Goal: Task Accomplishment & Management: Complete application form

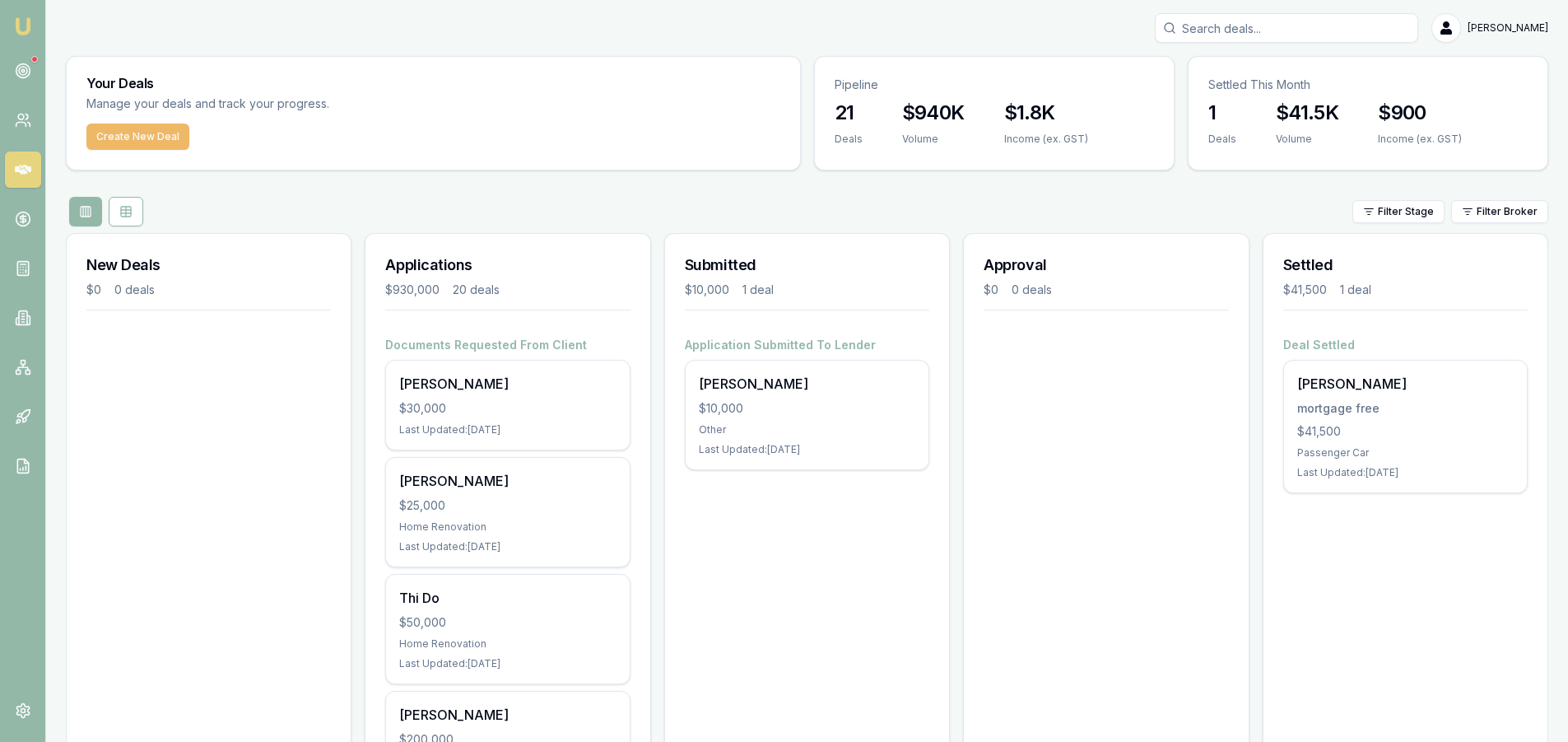
click at [111, 139] on button "Create New Deal" at bounding box center [138, 137] width 103 height 26
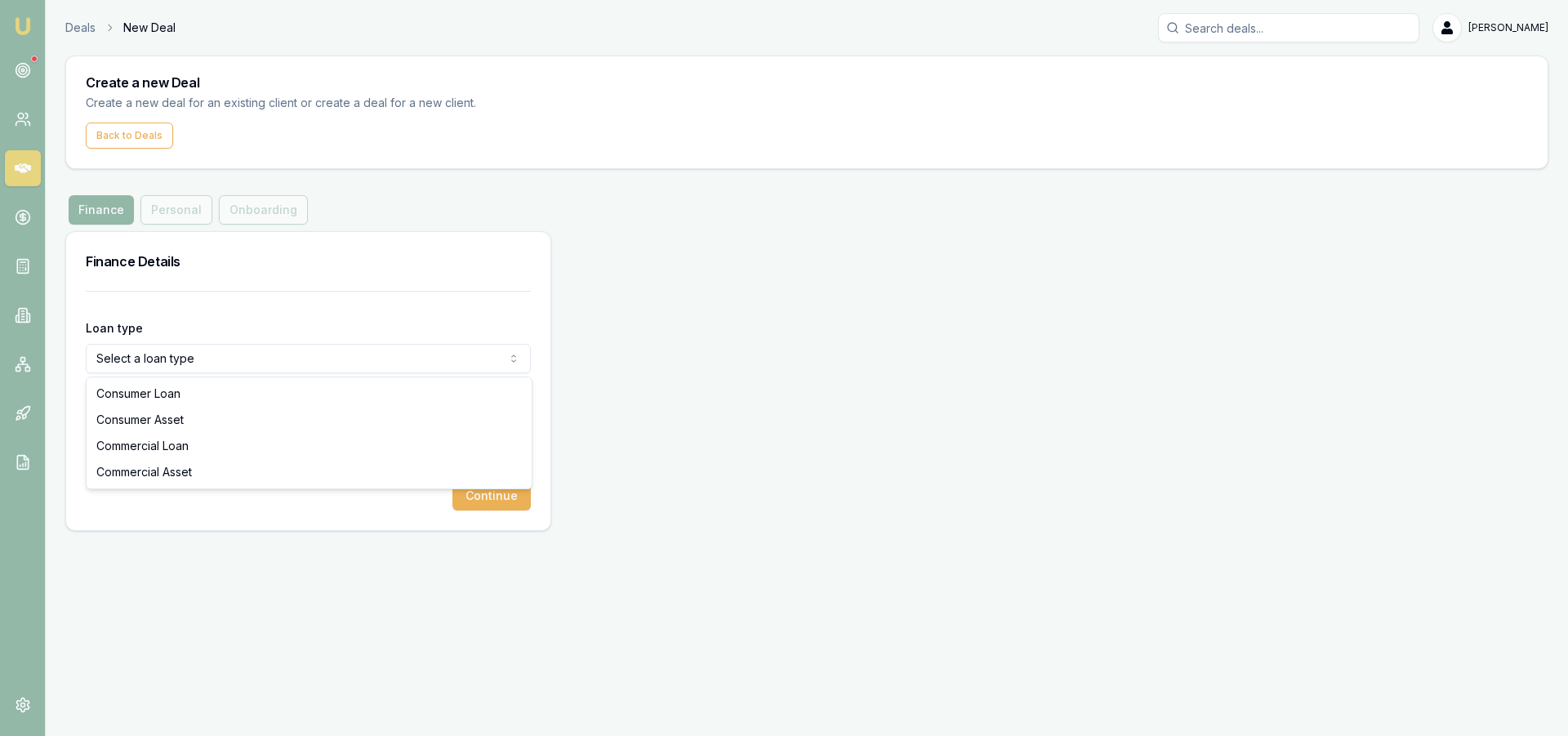
click at [240, 353] on html "Emu Broker Deals New Deal [PERSON_NAME] Toggle Menu Create a new Deal Create a …" at bounding box center [784, 368] width 1568 height 736
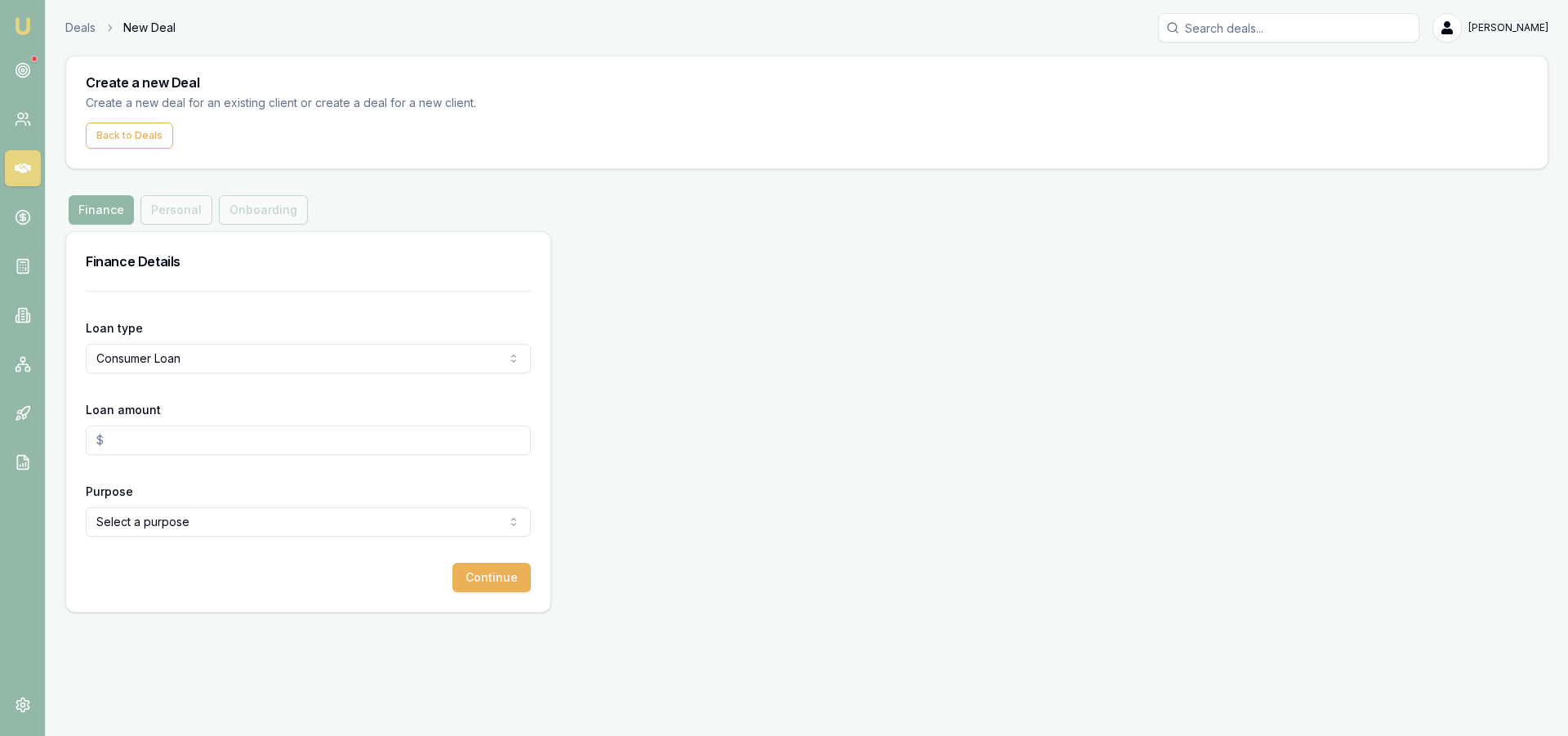
click at [171, 438] on input "Loan amount" at bounding box center [308, 440] width 445 height 30
type input "$30,000.00"
drag, startPoint x: 140, startPoint y: 595, endPoint x: 176, endPoint y: 521, distance: 82.3
click at [140, 593] on div "Loan type Consumer Loan Consumer Loan Consumer Asset Commercial Loan Commercial…" at bounding box center [309, 451] width 485 height 321
click at [176, 519] on html "Emu Broker Deals New Deal [PERSON_NAME] Toggle Menu Create a new Deal Create a …" at bounding box center [784, 368] width 1568 height 736
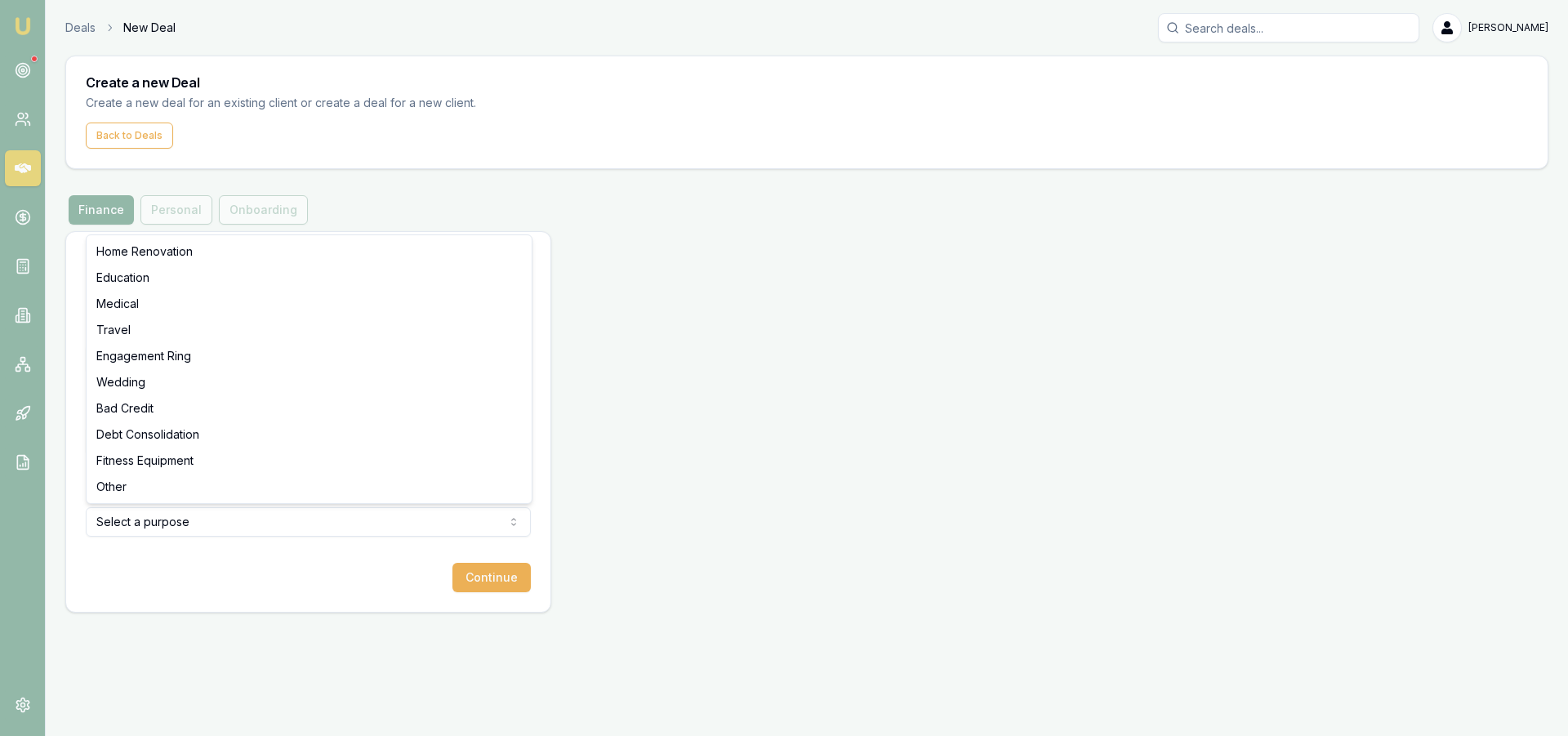
select select "OTHER"
click at [488, 587] on button "Continue" at bounding box center [492, 578] width 79 height 30
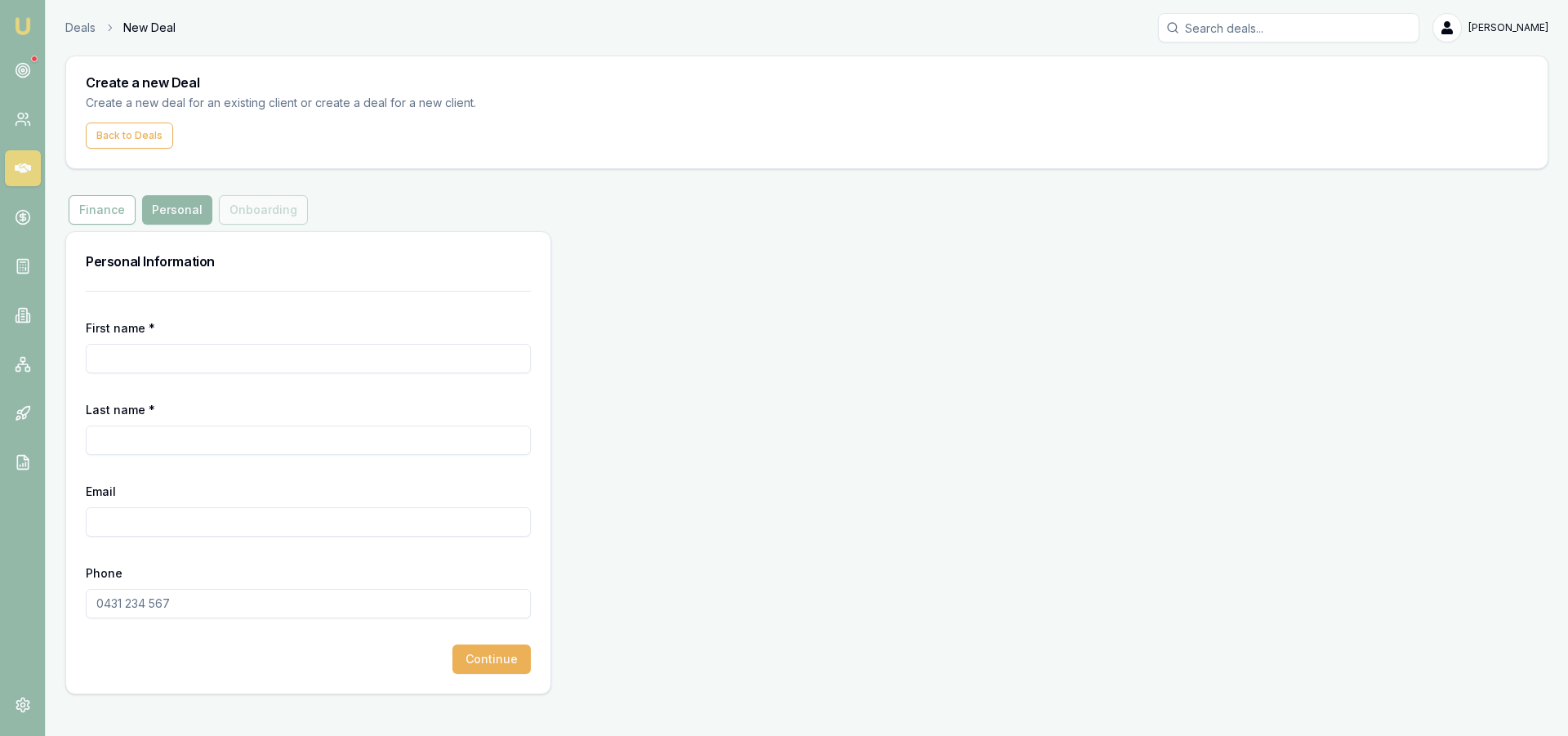
click at [115, 358] on input "First name *" at bounding box center [308, 359] width 445 height 30
type input "g"
type input "[PERSON_NAME]"
click at [136, 522] on input "Email" at bounding box center [308, 522] width 445 height 30
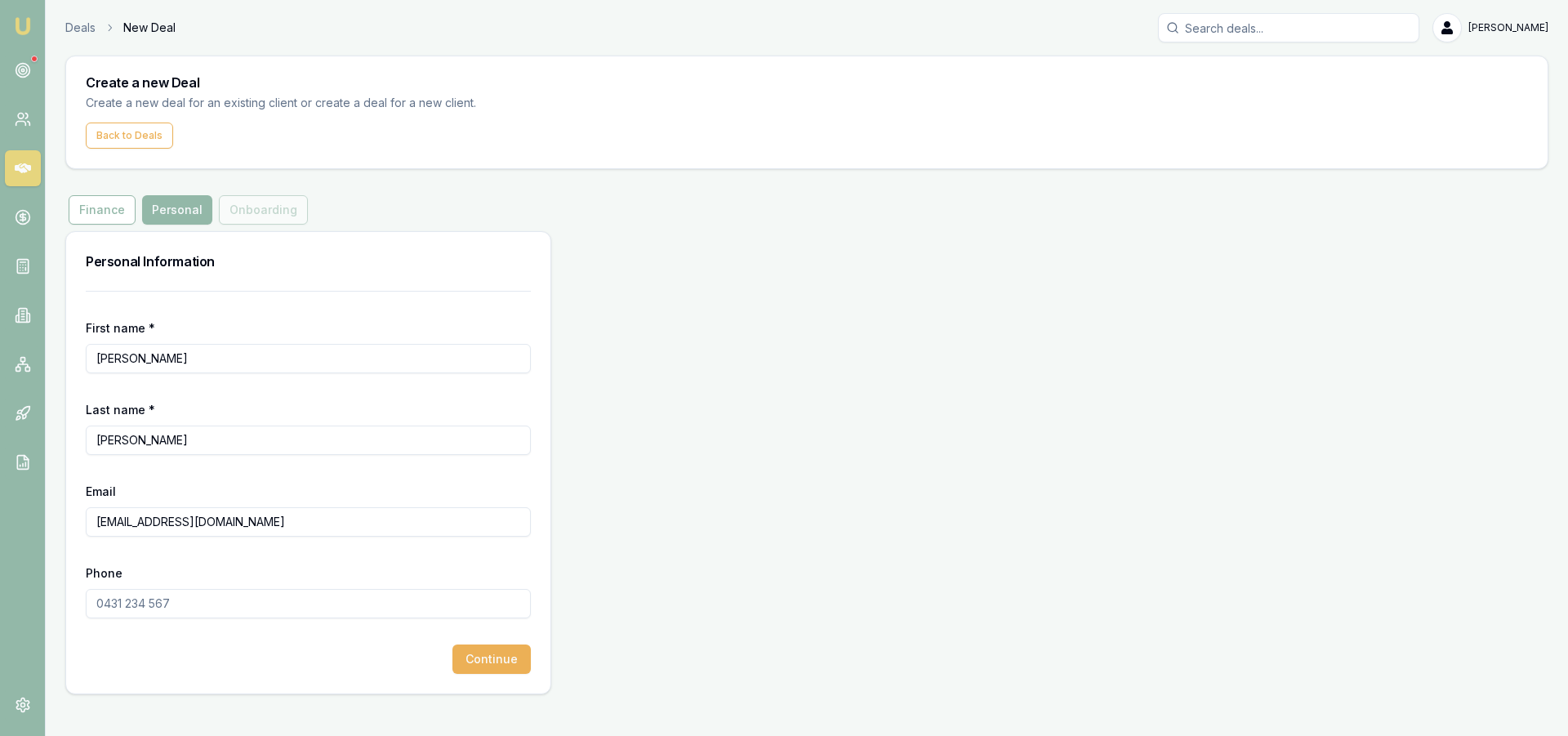
type input "[EMAIL_ADDRESS][DOMAIN_NAME]"
click at [160, 601] on input "Phone" at bounding box center [308, 604] width 445 height 30
type input "0475 898 899"
click at [237, 669] on div "Continue" at bounding box center [308, 660] width 445 height 30
click at [487, 657] on button "Continue" at bounding box center [492, 660] width 79 height 30
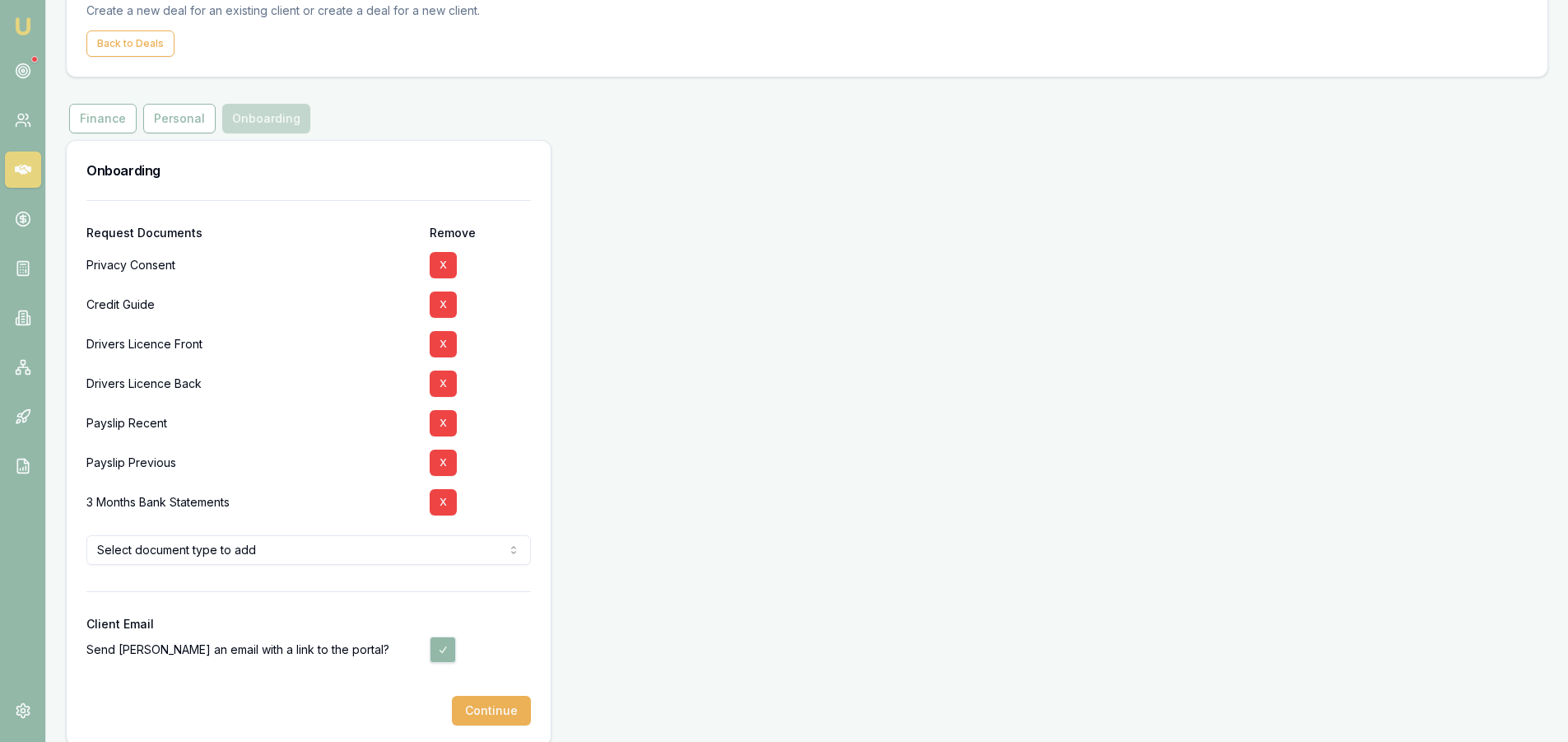
scroll to position [110, 0]
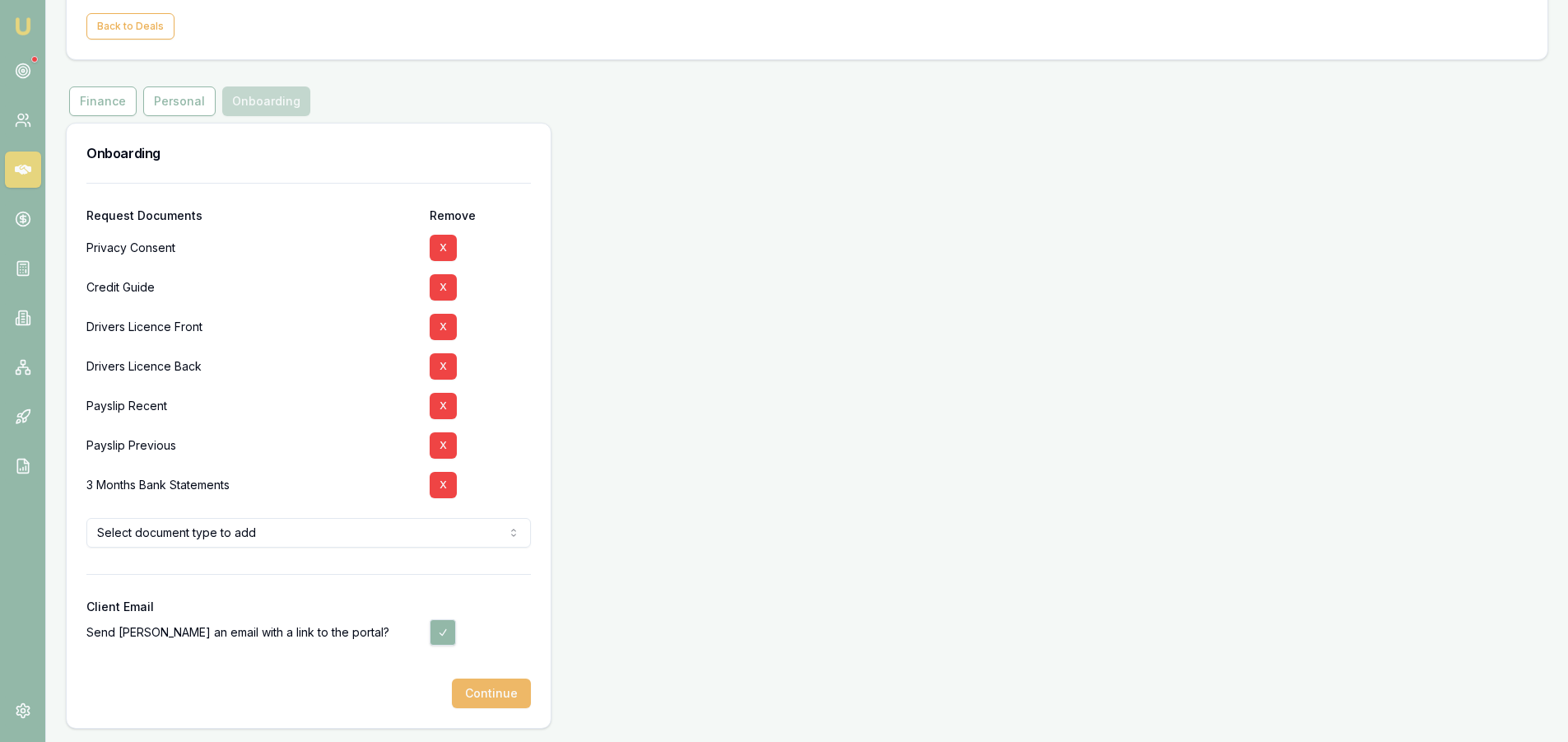
click at [472, 699] on button "Continue" at bounding box center [491, 693] width 79 height 30
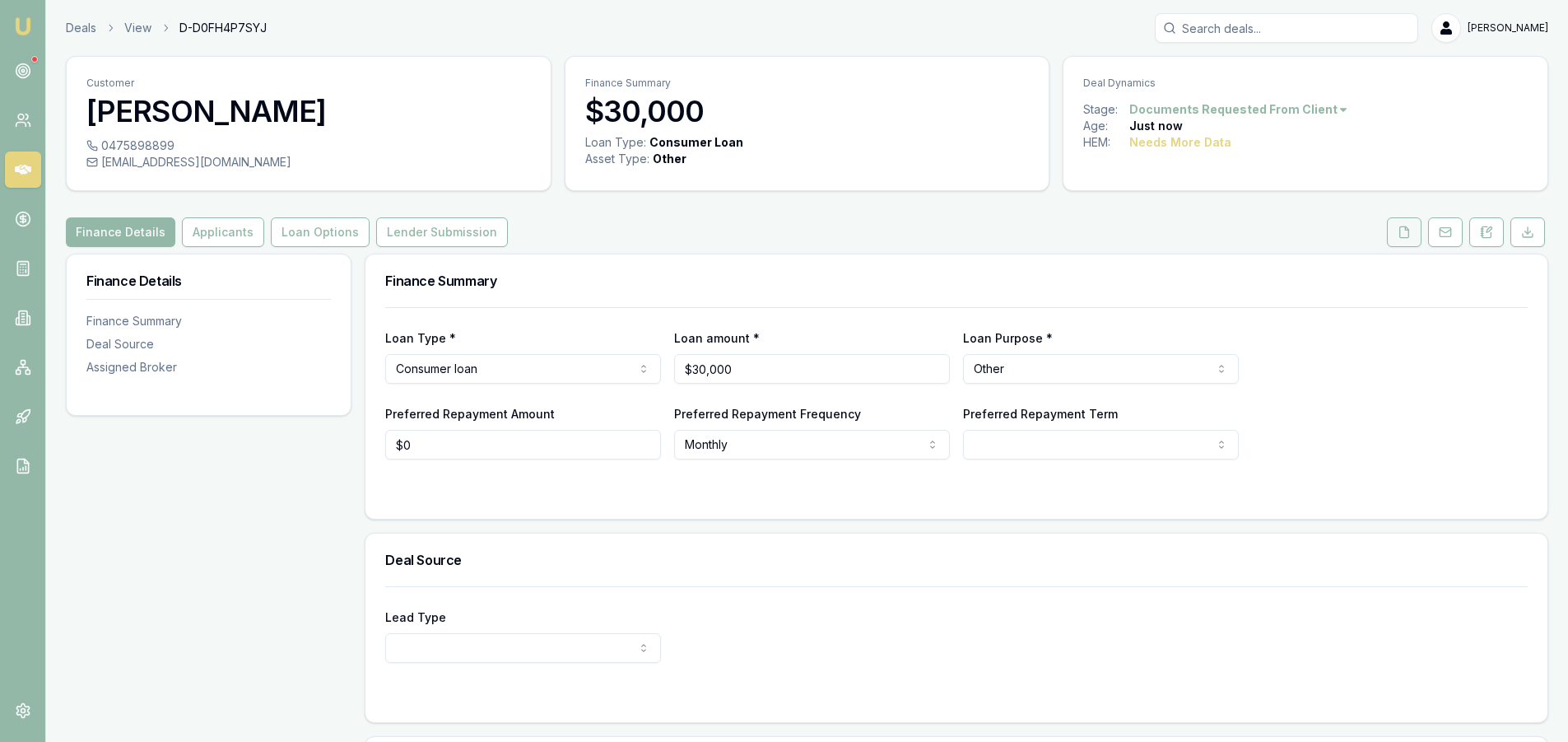
click at [1408, 240] on button at bounding box center [1404, 232] width 34 height 30
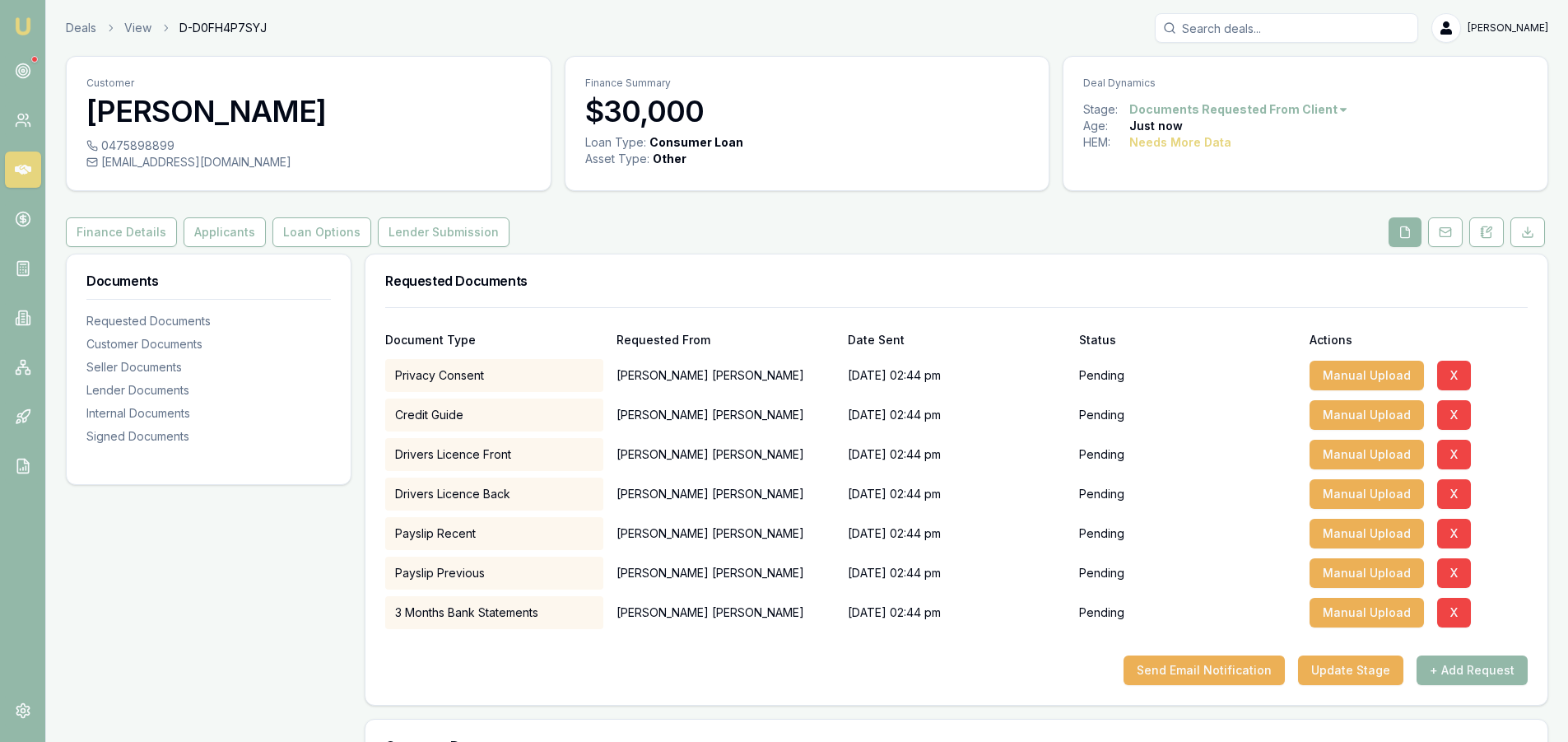
scroll to position [82, 0]
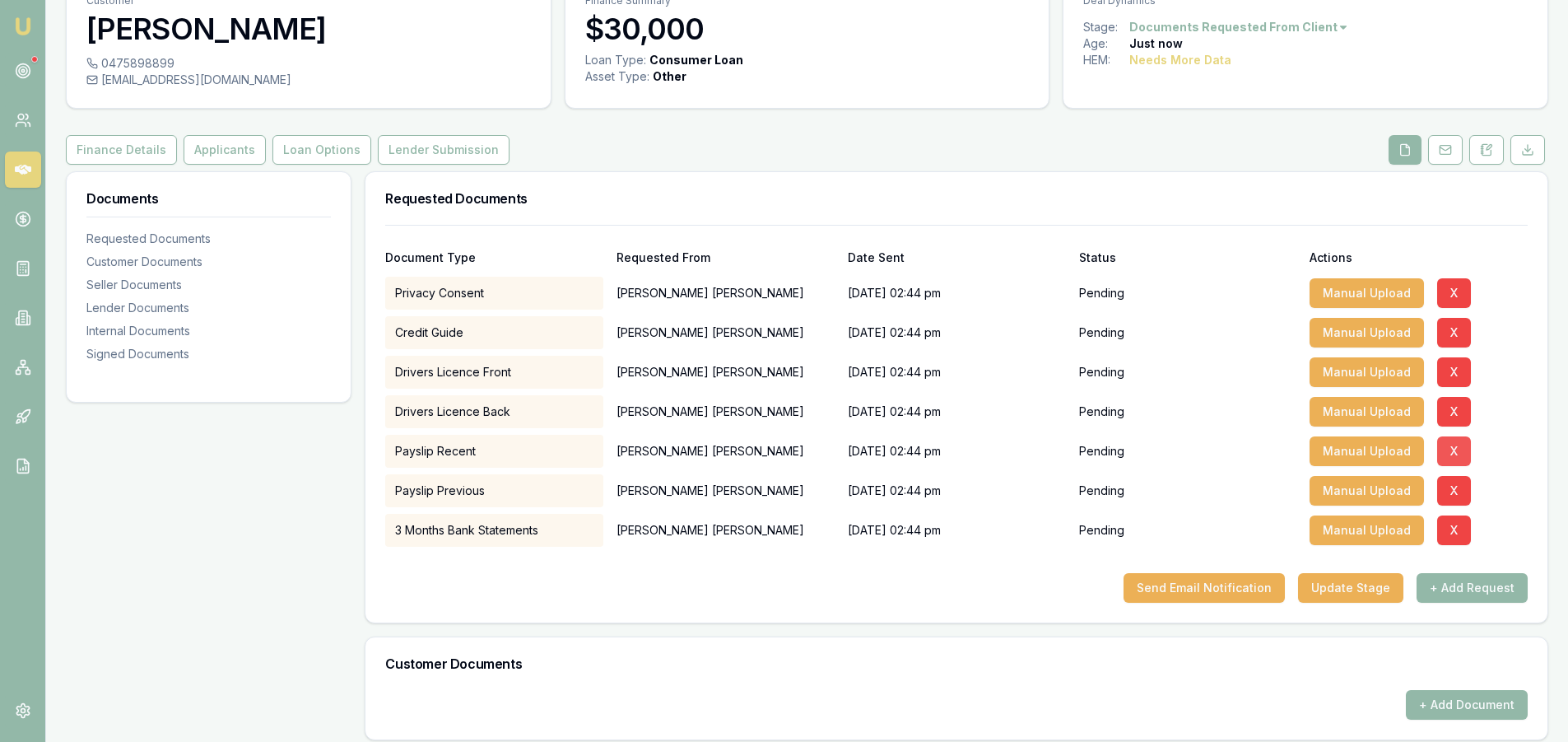
click at [1451, 460] on button "X" at bounding box center [1454, 452] width 34 height 30
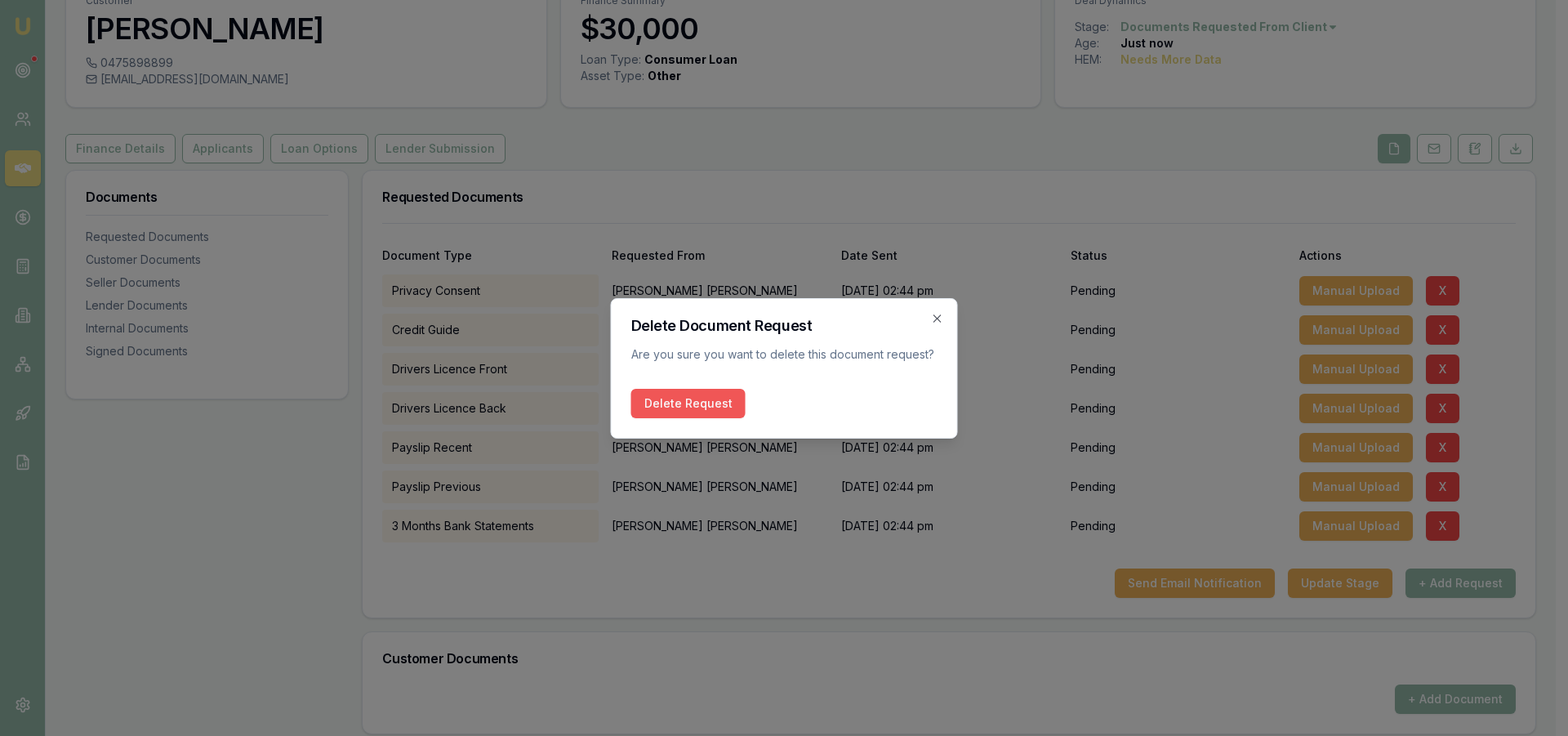
click at [706, 409] on button "Delete Request" at bounding box center [689, 403] width 115 height 30
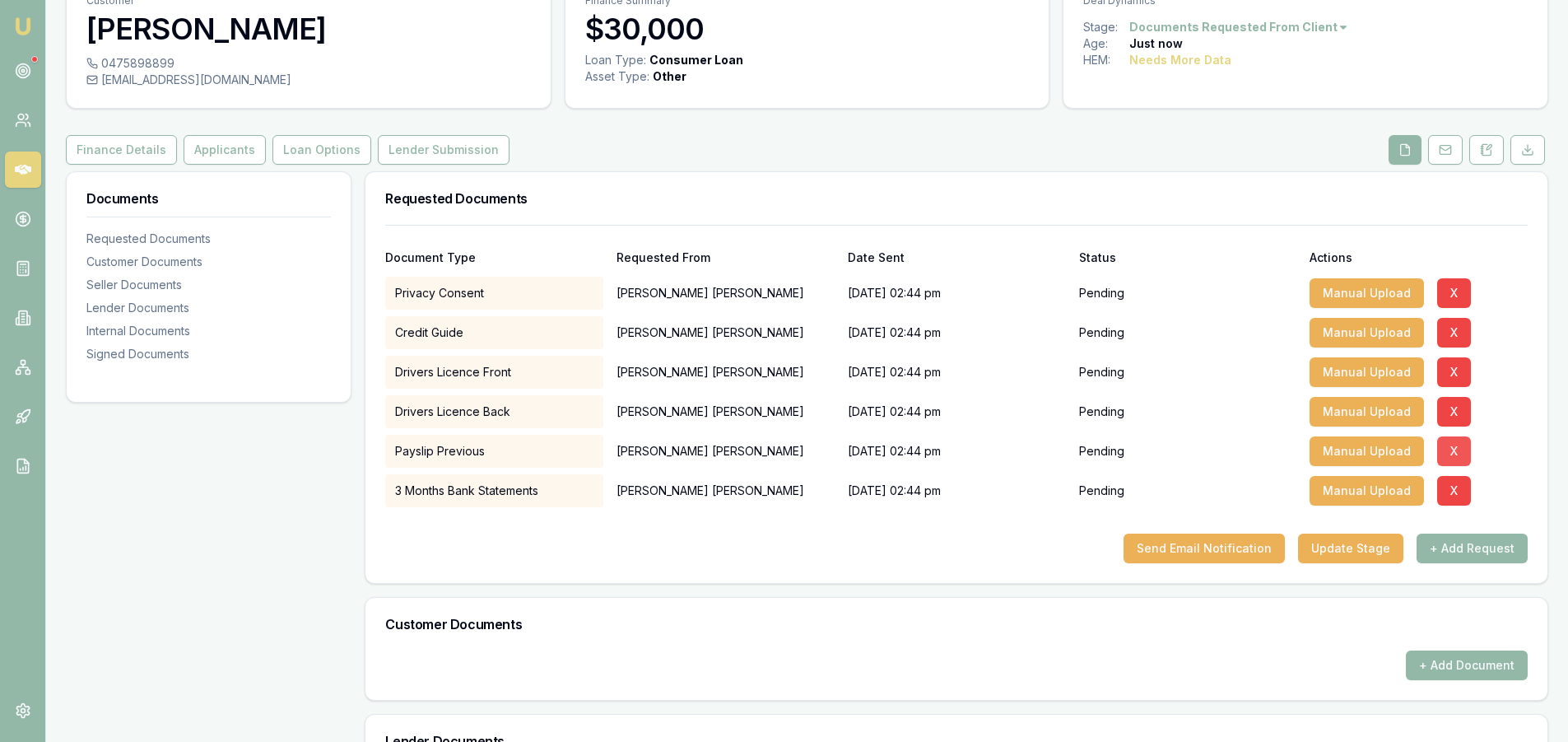
click at [1455, 455] on button "X" at bounding box center [1454, 452] width 34 height 30
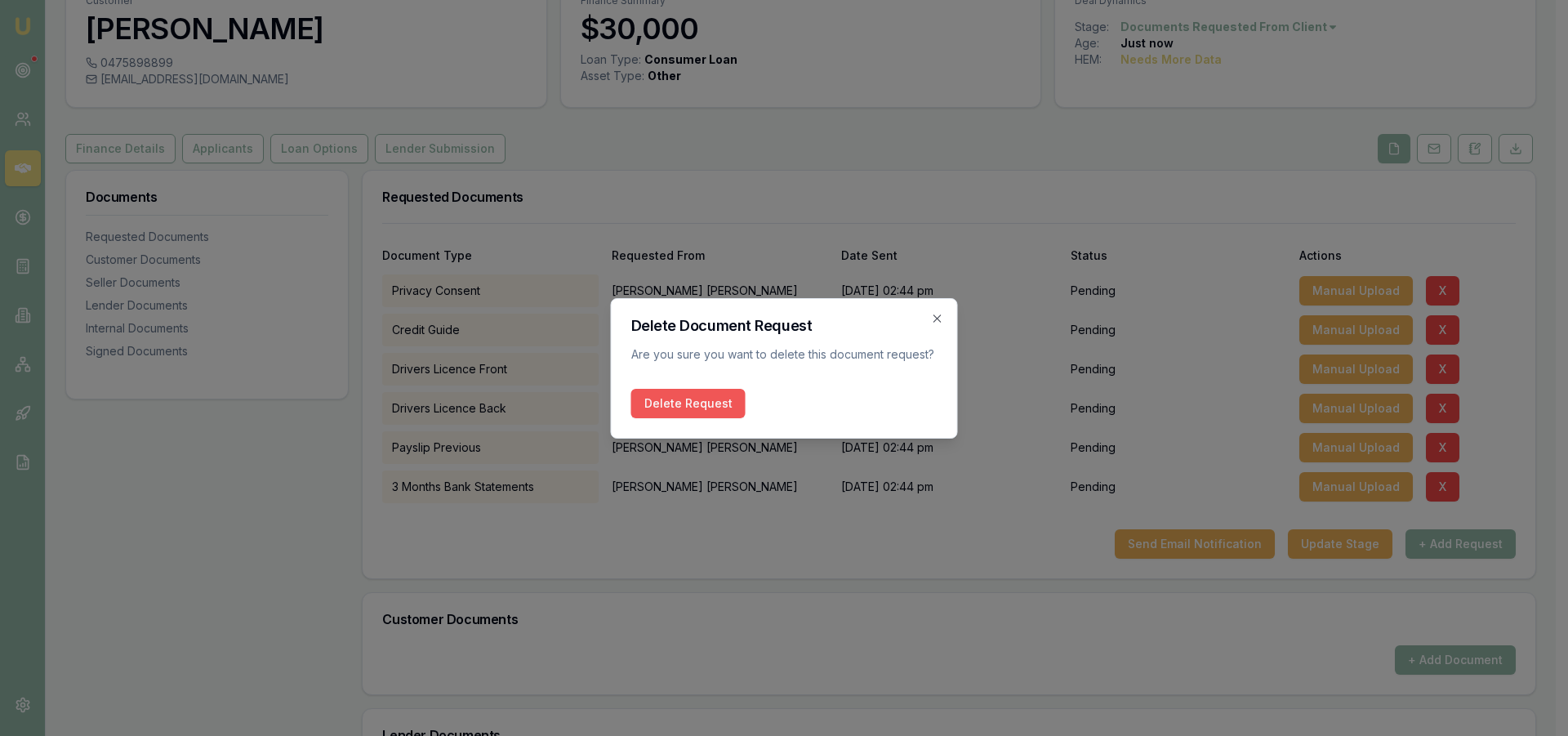
click at [674, 407] on button "Delete Request" at bounding box center [689, 403] width 115 height 30
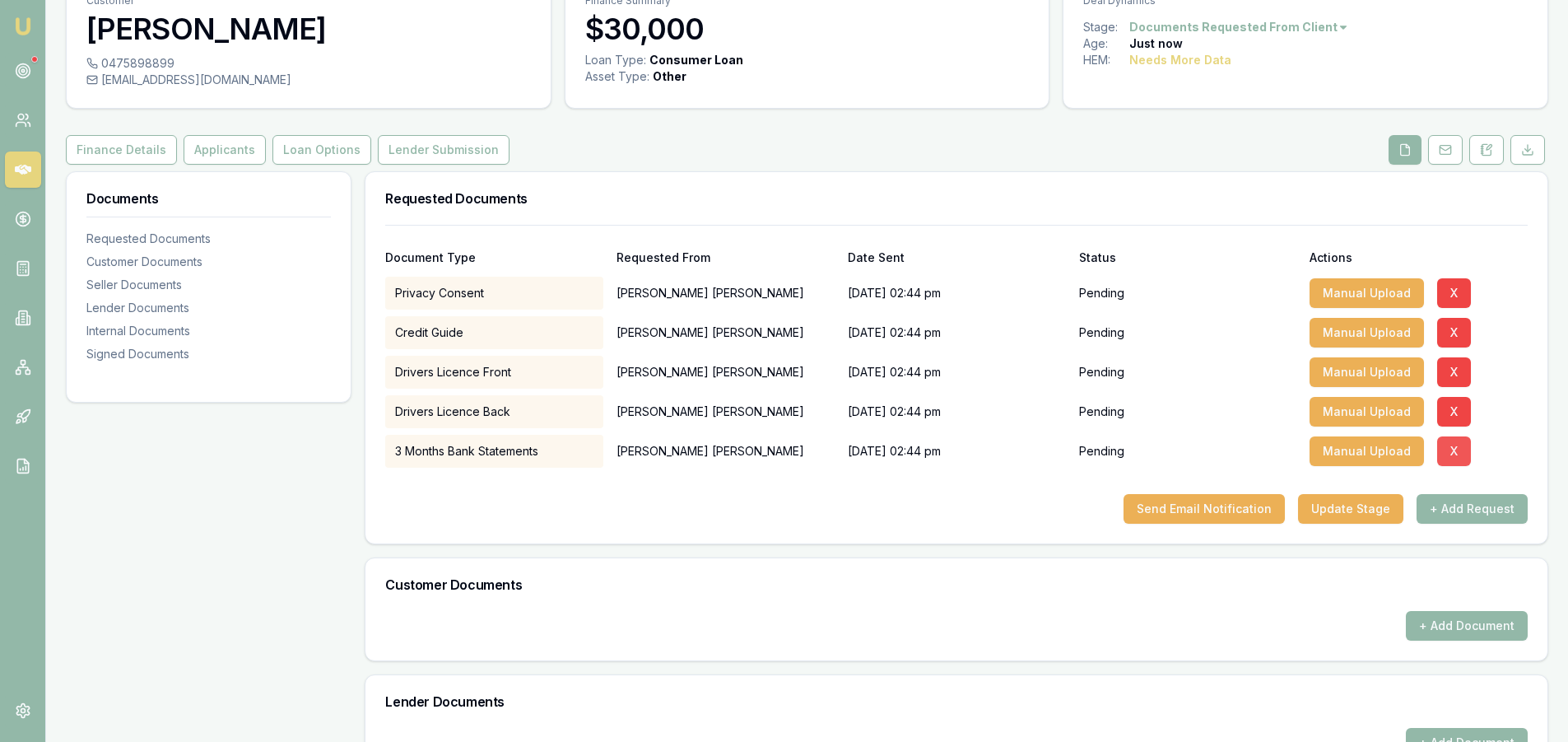
click at [1453, 451] on button "X" at bounding box center [1454, 452] width 34 height 30
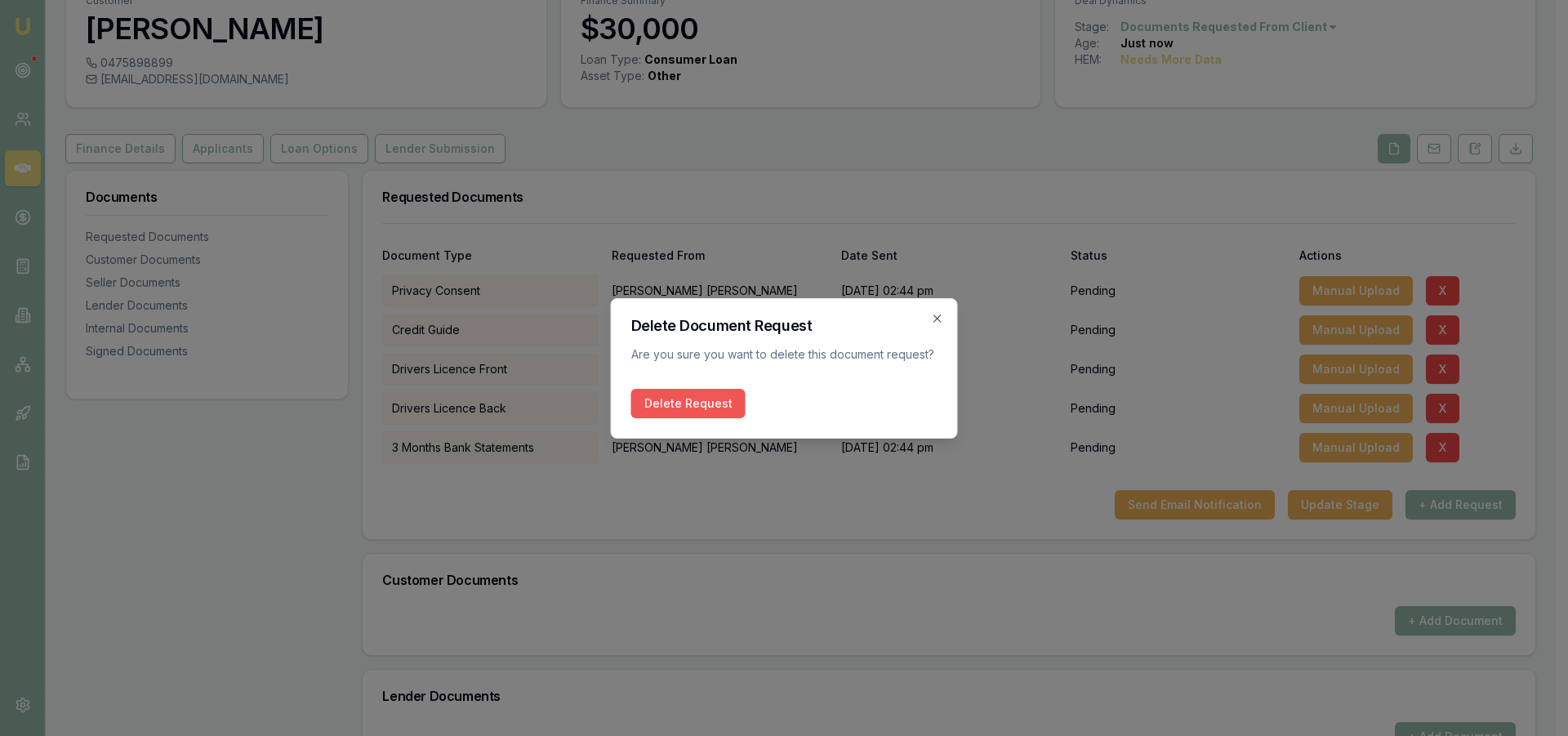
click at [732, 411] on button "Delete Request" at bounding box center [689, 403] width 115 height 30
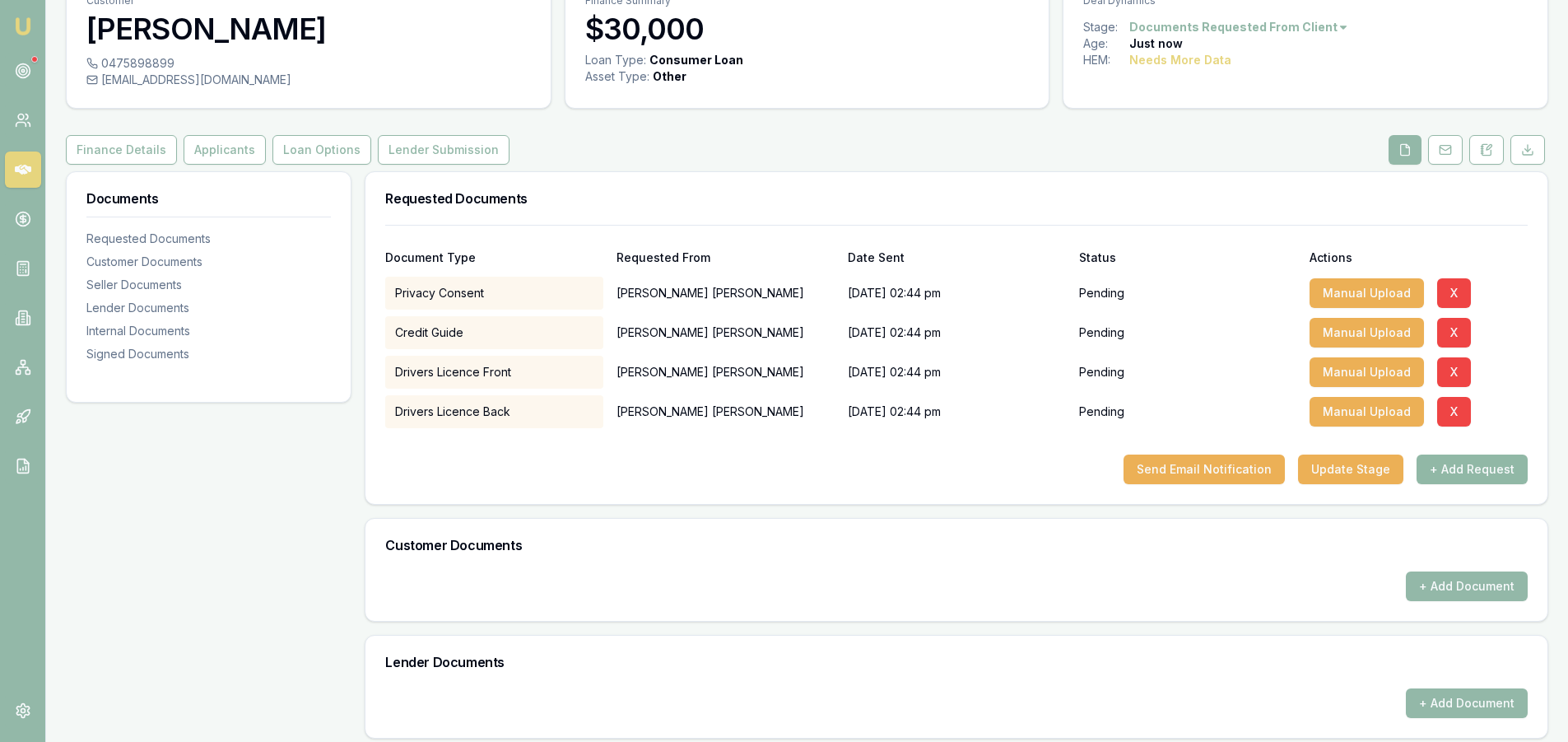
click at [1442, 479] on button "+ Add Request" at bounding box center [1472, 469] width 111 height 30
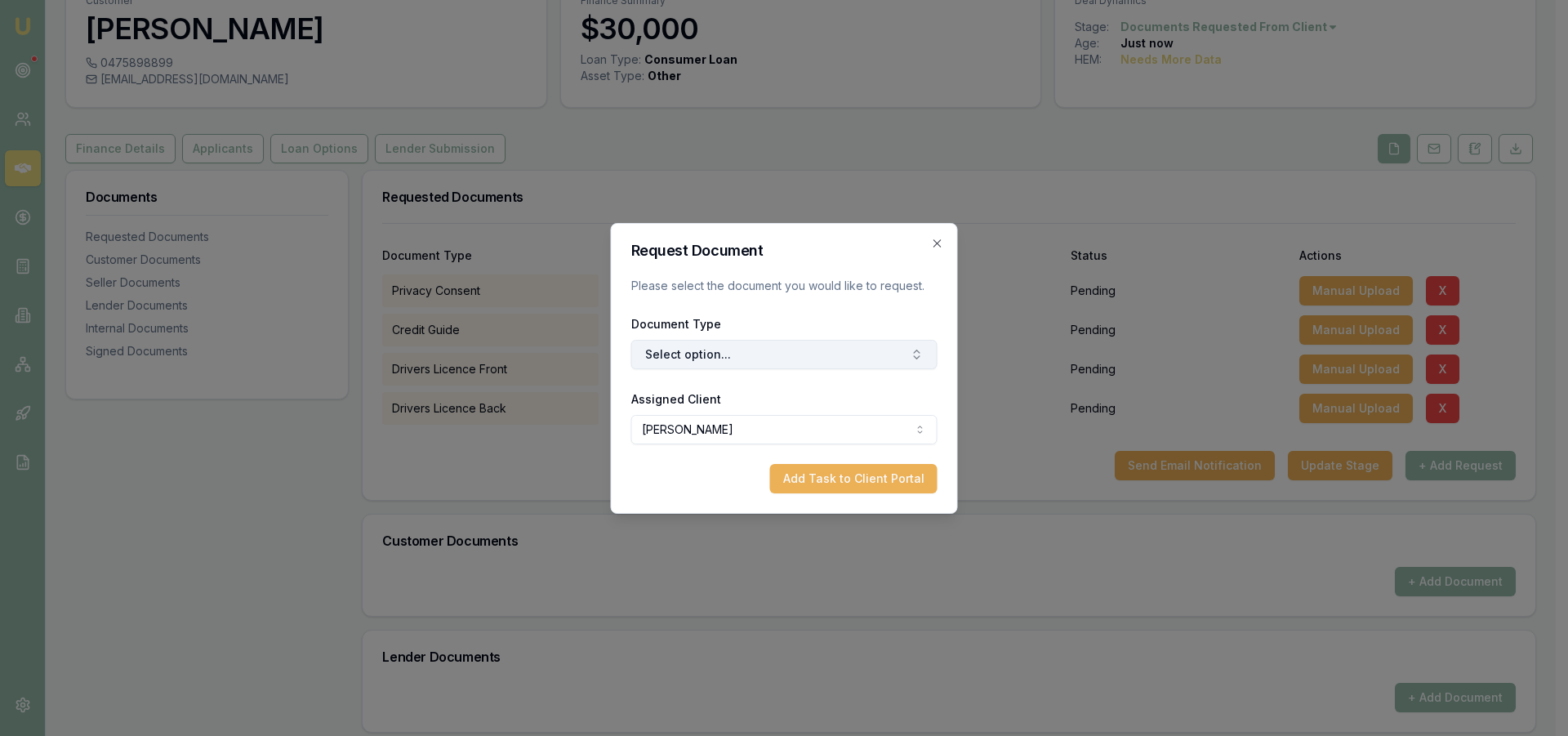
click at [746, 356] on button "Select option..." at bounding box center [785, 354] width 306 height 30
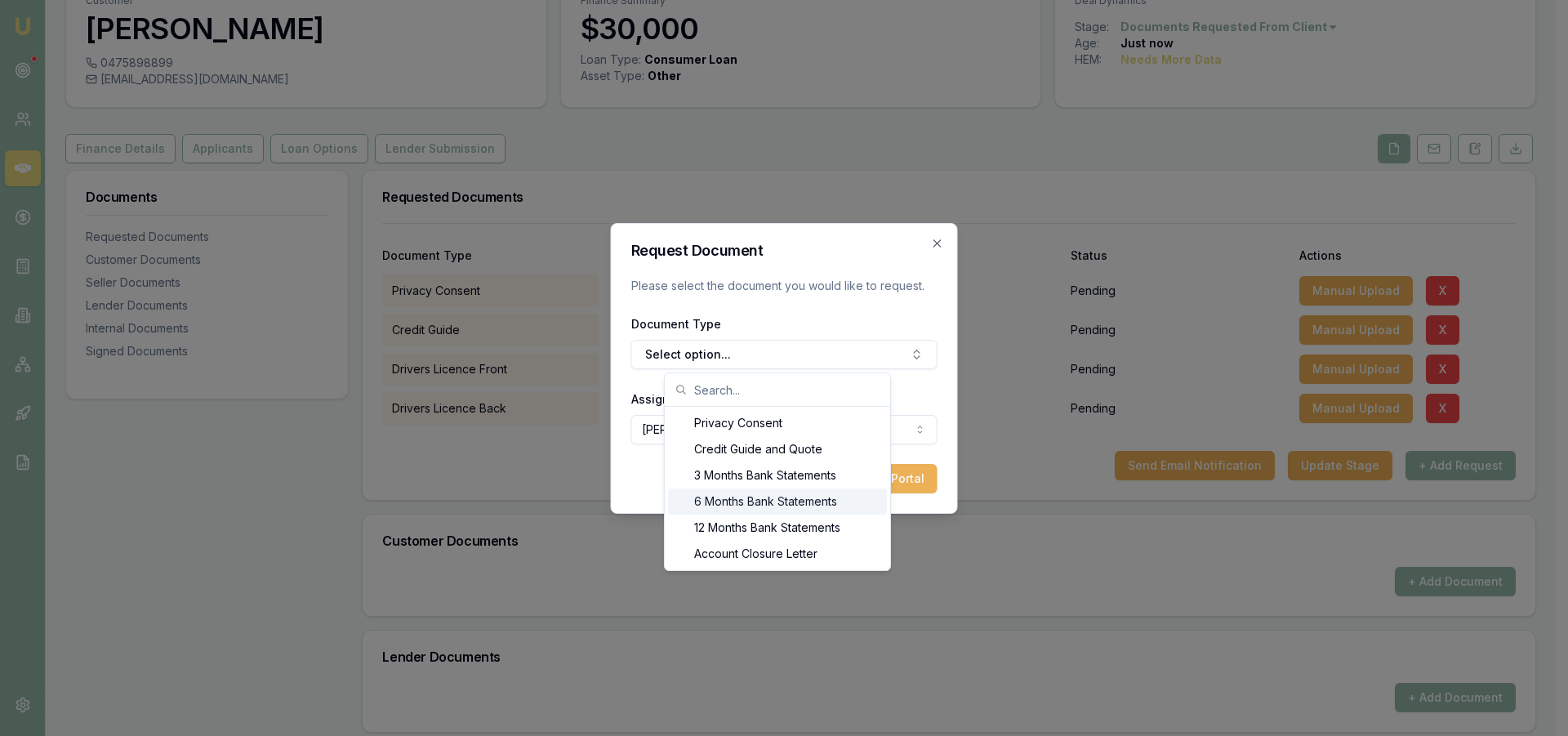
click at [723, 504] on div "6 Months Bank Statements" at bounding box center [778, 501] width 219 height 26
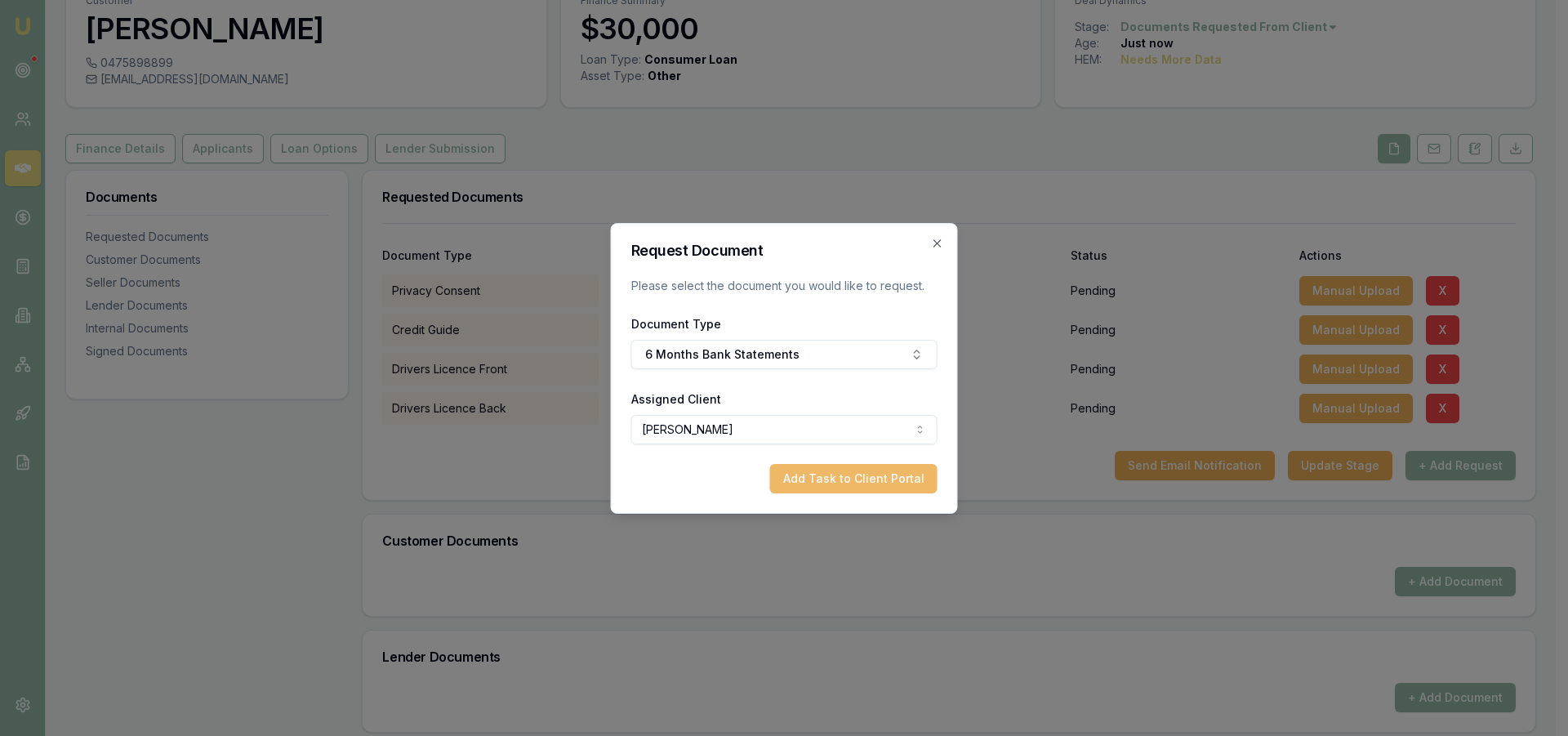
click at [870, 478] on button "Add Task to Client Portal" at bounding box center [853, 479] width 167 height 30
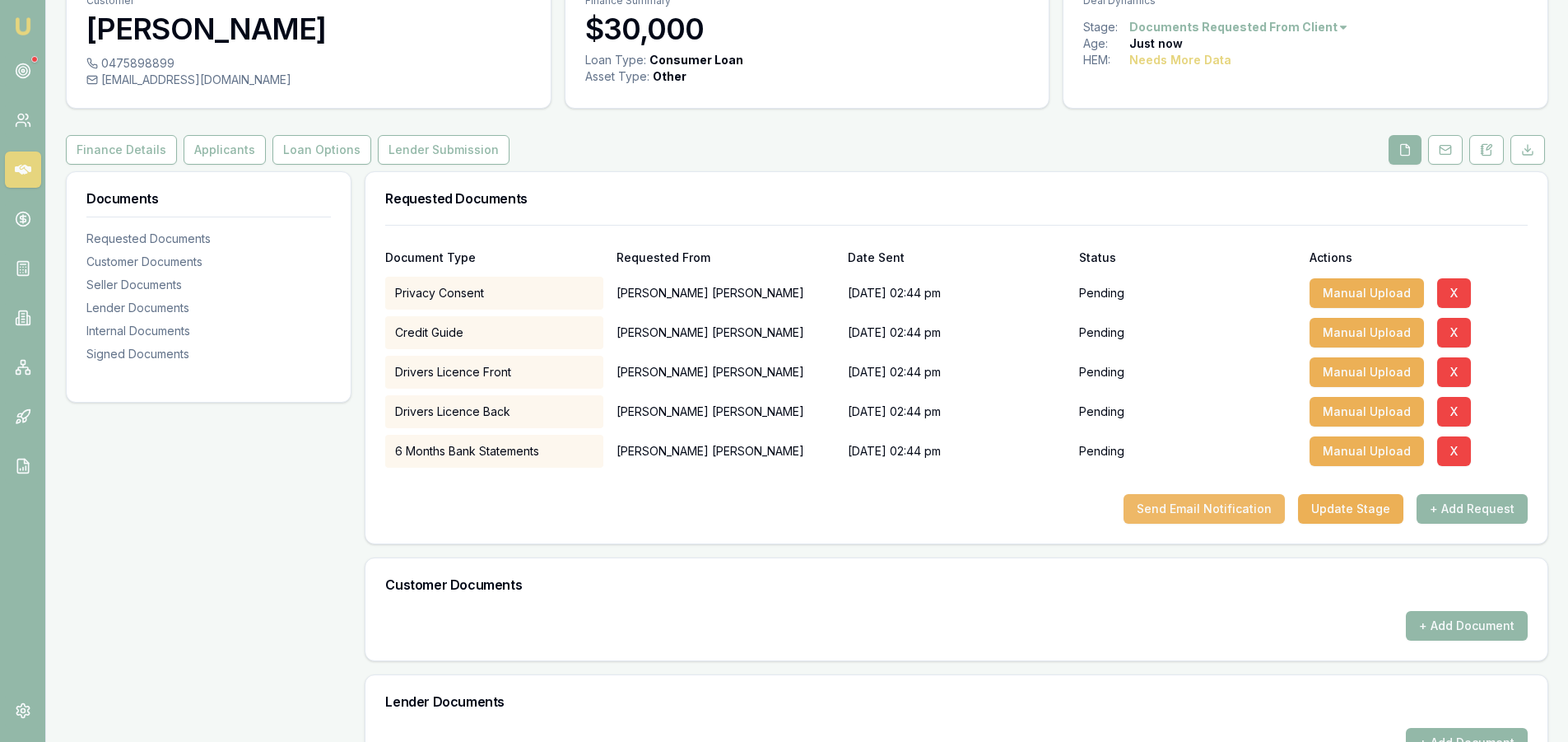
click at [1202, 508] on button "Send Email Notification" at bounding box center [1204, 509] width 161 height 30
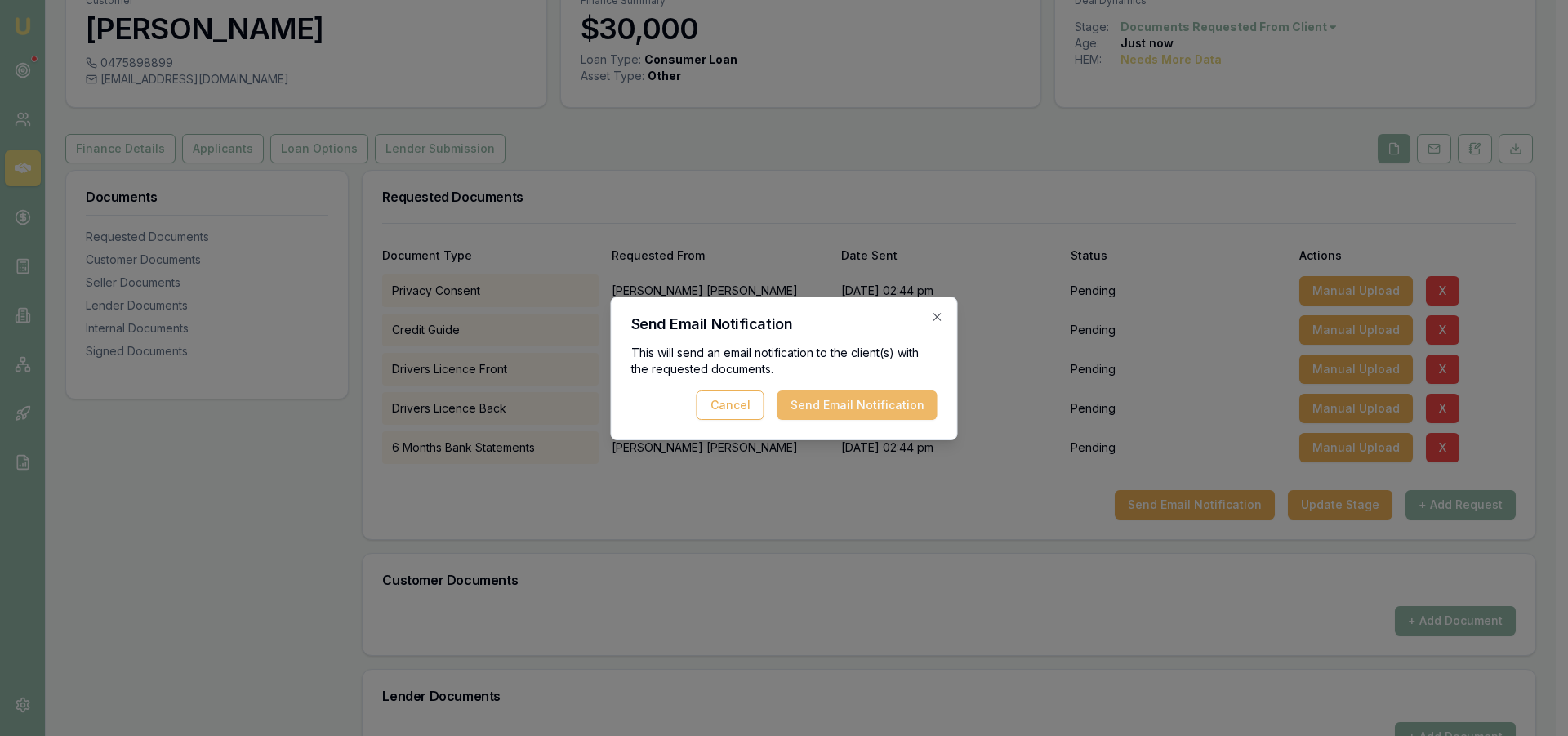
click at [891, 406] on button "Send Email Notification" at bounding box center [858, 405] width 160 height 30
